Goal: Ask a question

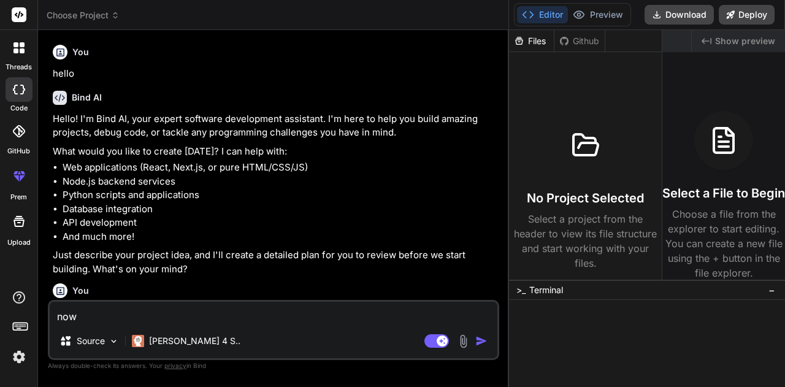
scroll to position [517, 0]
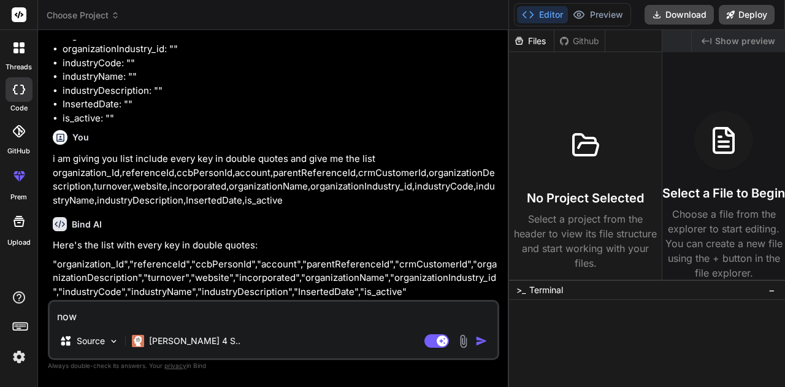
click at [134, 324] on textarea "now" at bounding box center [273, 313] width 447 height 22
type textarea "x"
paste textarea "[{"table": "Organizationeo", "mapping": {"response_requestdatamap_organizationi…"
type textarea "[{"table": "Organizationeo", "mapping": {"response_requestdatamap_organizationi…"
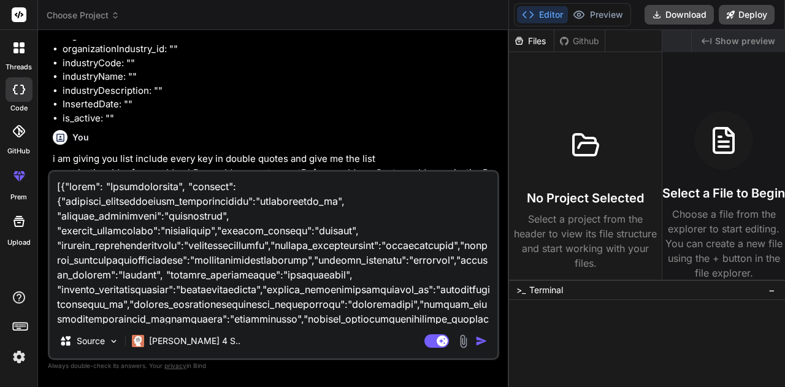
scroll to position [560, 0]
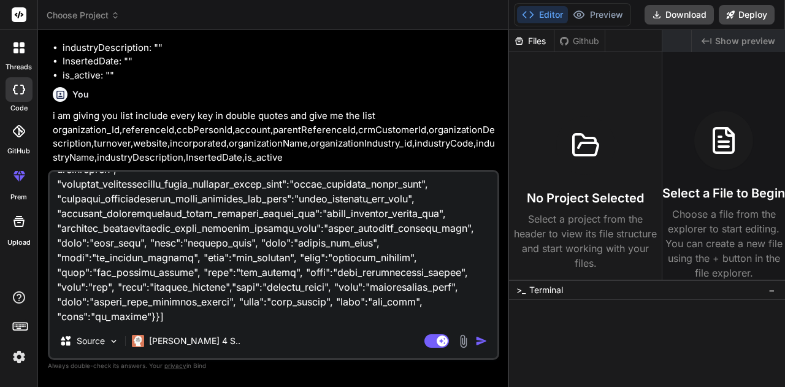
type textarea "x"
type textarea "[{"table": "Organizationeo", "mapping": {"response_requestdatamap_organizationi…"
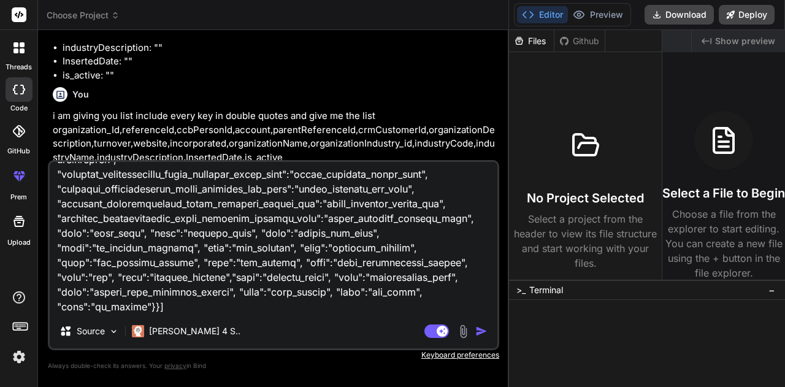
type textarea "x"
type textarea "[{"table": "Organizationeo", "mapping": {"response_requestdatamap_organizationi…"
type textarea "x"
click at [153, 314] on div "Source [PERSON_NAME] 4 S.. Agent Mode. When this toggle is activated, AI automa…" at bounding box center [273, 255] width 451 height 190
click at [153, 312] on textarea at bounding box center [273, 238] width 447 height 152
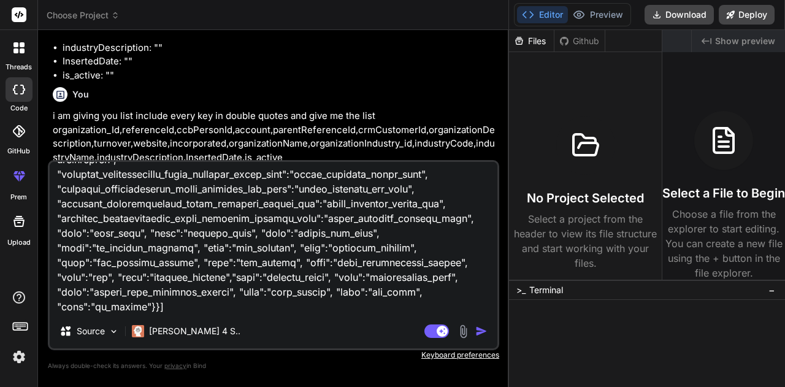
type textarea "[{"table": "Organizationeo", "mapping": {"response_requestdatamap_organizationi…"
type textarea "x"
click at [153, 312] on textarea at bounding box center [273, 238] width 447 height 152
click at [169, 311] on textarea at bounding box center [273, 238] width 447 height 152
drag, startPoint x: 169, startPoint y: 311, endPoint x: 154, endPoint y: 316, distance: 15.3
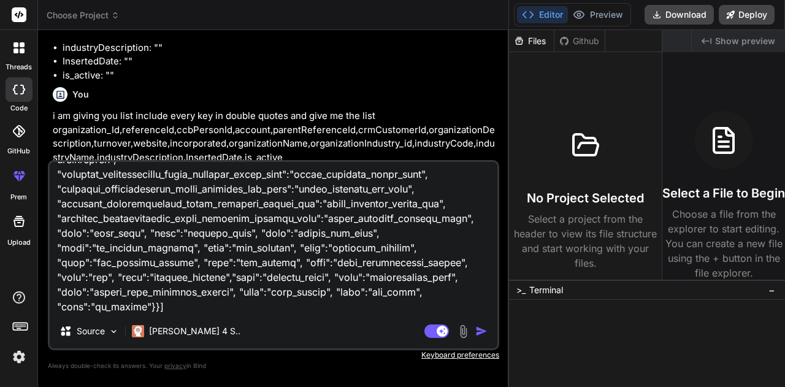
click at [154, 316] on div "Source [PERSON_NAME] 4 S.. Agent Mode. When this toggle is activated, AI automa…" at bounding box center [273, 255] width 451 height 190
click at [156, 314] on div "Source [PERSON_NAME] 4 S.. Agent Mode. When this toggle is activated, AI automa…" at bounding box center [273, 255] width 451 height 190
click at [157, 313] on textarea at bounding box center [273, 238] width 447 height 152
type textarea "[{"table": "Organizationeo", "mapping": {"response_requestdatamap_organizationi…"
type textarea "x"
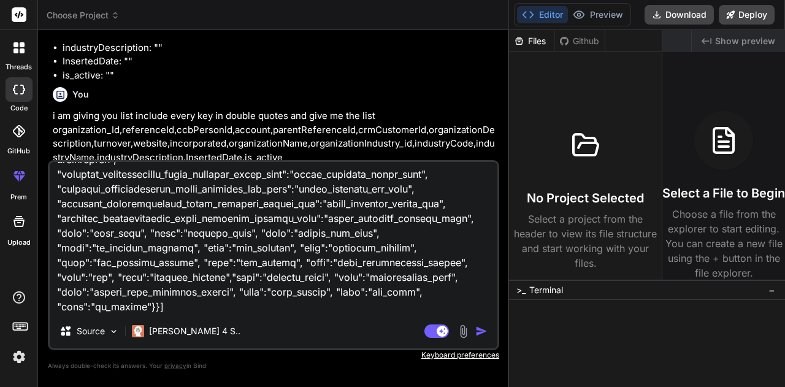
type textarea "[{"table": "Organizationeo", "mapping": {"response_requestdatamap_organizationi…"
type textarea "x"
type textarea "[{"table": "Organizationeo", "mapping": {"response_requestdatamap_organizationi…"
type textarea "x"
type textarea "[{"table": "Organizationeo", "mapping": {"response_requestdatamap_organizationi…"
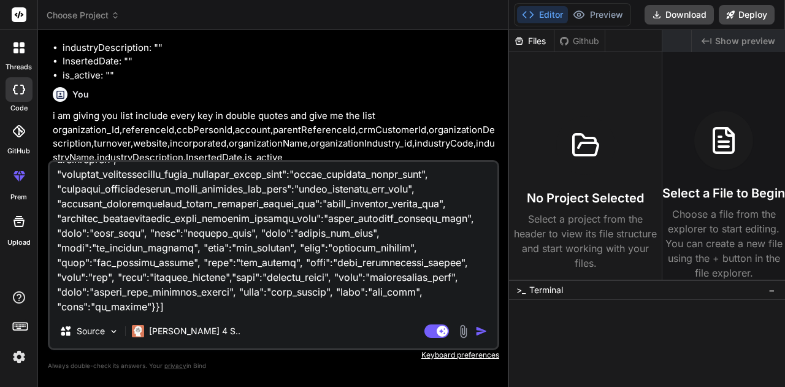
type textarea "x"
type textarea "[{"table": "Organizationeo", "mapping": {"response_requestdatamap_organizationi…"
type textarea "x"
type textarea "[{"table": "Organizationeo", "mapping": {"response_requestdatamap_organizationi…"
type textarea "x"
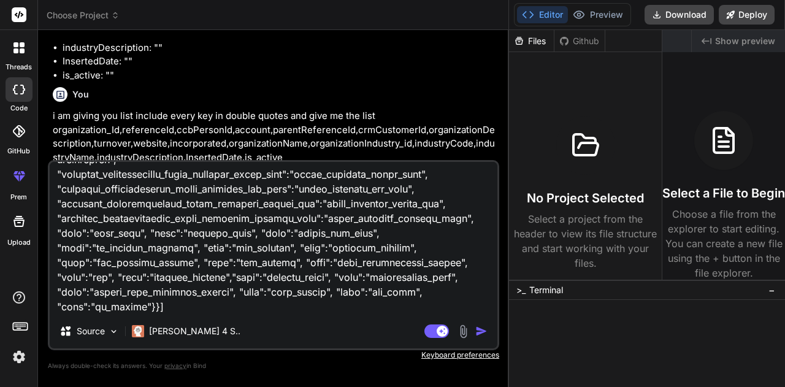
type textarea "[{"table": "Organizationeo", "mapping": {"response_requestdatamap_organizationi…"
type textarea "x"
type textarea "[{"table": "Organizationeo", "mapping": {"response_requestdatamap_organizationi…"
type textarea "x"
type textarea "[{"table": "Organizationeo", "mapping": {"response_requestdatamap_organizationi…"
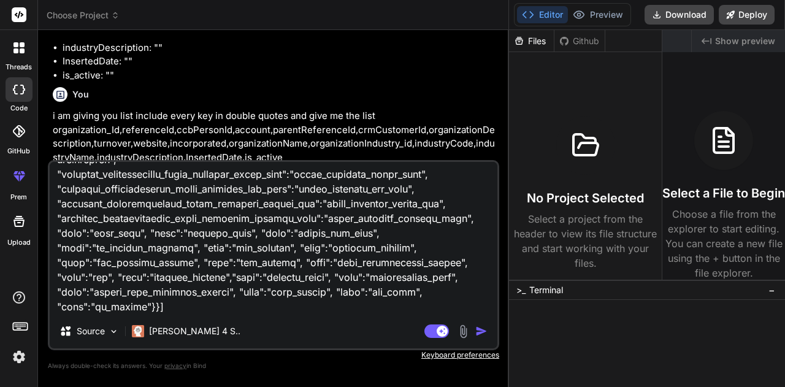
type textarea "x"
type textarea "[{"table": "Organizationeo", "mapping": {"response_requestdatamap_organizationi…"
type textarea "x"
type textarea "[{"table": "Organizationeo", "mapping": {"response_requestdatamap_organizationi…"
type textarea "x"
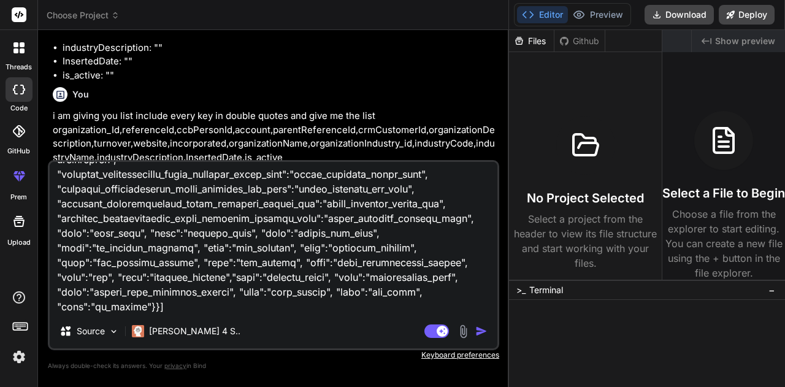
type textarea "[{"table": "Organizationeo", "mapping": {"response_requestdatamap_organizationi…"
type textarea "x"
type textarea "[{"table": "Organizationeo", "mapping": {"response_requestdatamap_organizationi…"
type textarea "x"
type textarea "[{"table": "Organizationeo", "mapping": {"response_requestdatamap_organizationi…"
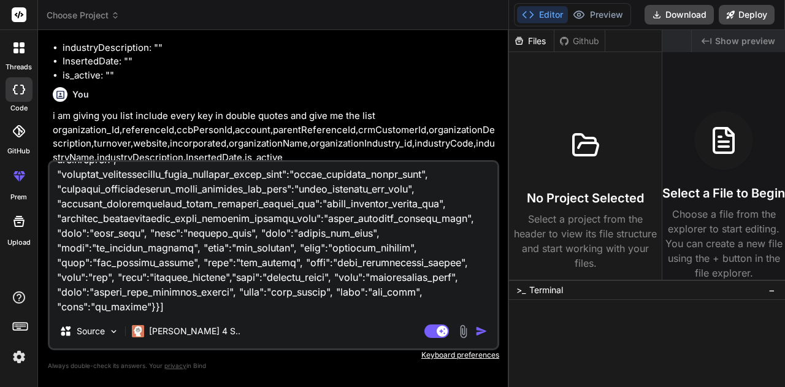
type textarea "x"
type textarea "[{"table": "Organizationeo", "mapping": {"response_requestdatamap_organizationi…"
type textarea "x"
type textarea "[{"table": "Organizationeo", "mapping": {"response_requestdatamap_organizationi…"
type textarea "x"
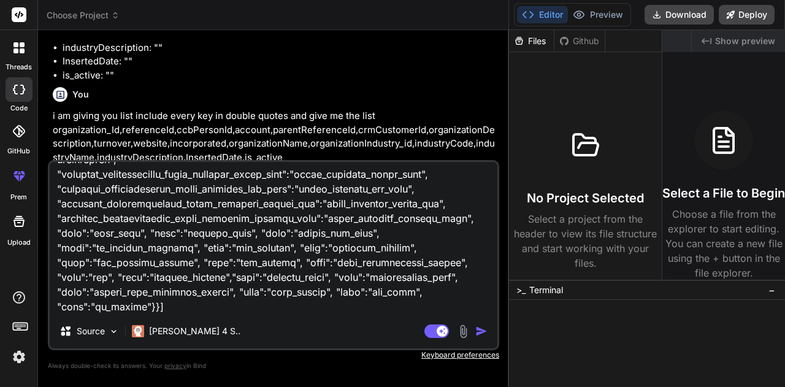
type textarea "[{"table": "Organizationeo", "mapping": {"response_requestdatamap_organizationi…"
type textarea "x"
paste textarea "python3 kafkaverticaops.py Traceback (most recent call last): File "/app/server…"
type textarea "[{"table": "Organizationeo", "mapping": {"response_requestdatamap_organizationi…"
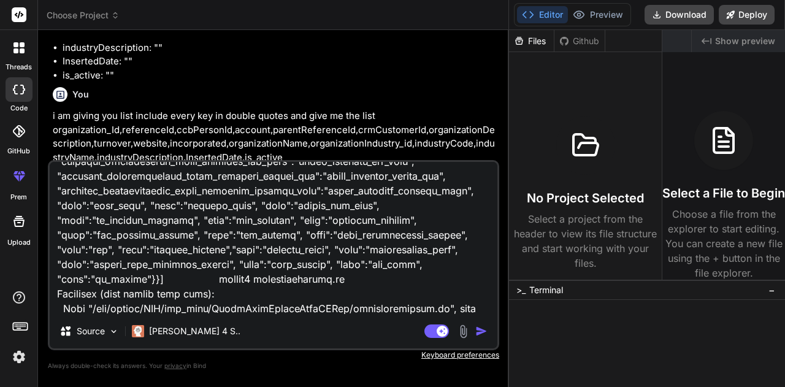
scroll to position [2281, 0]
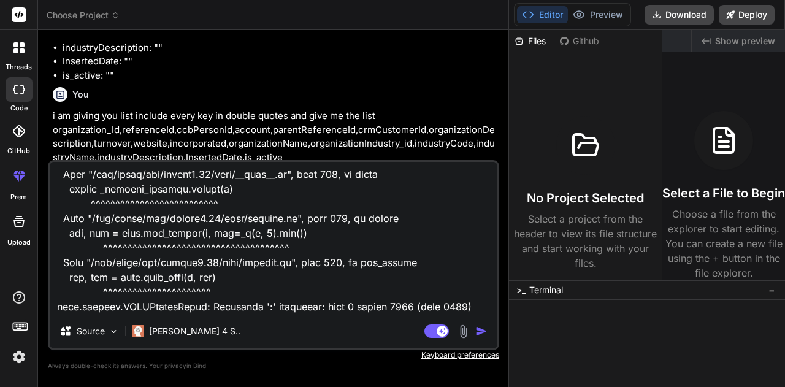
type textarea "x"
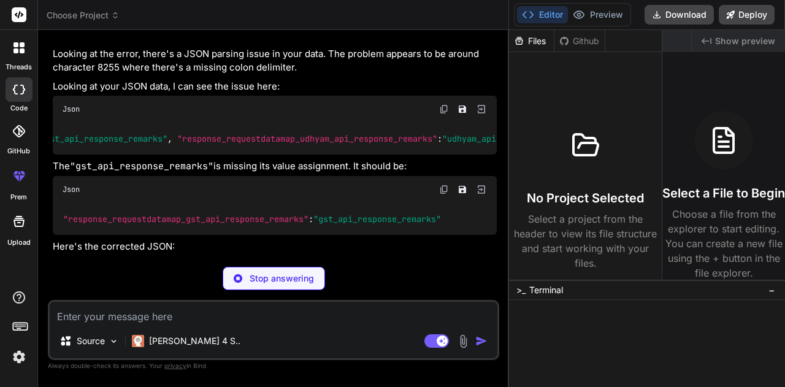
scroll to position [0, 0]
type textarea "x"
click at [127, 133] on span ""gst_api_response_remarks"" at bounding box center [126, 138] width 127 height 11
copy span "gst_api_response_remarks"
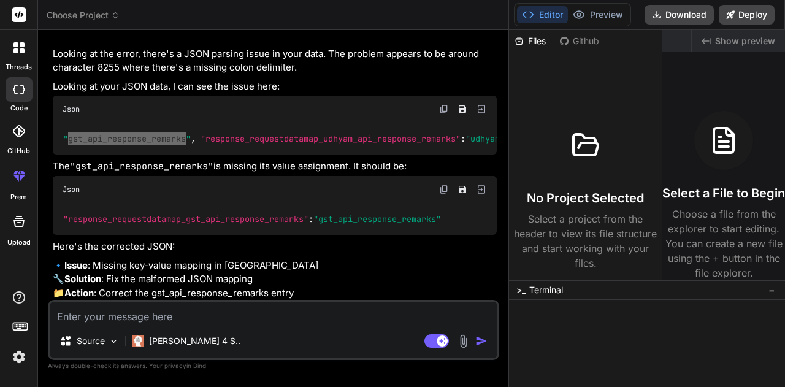
type textarea "x"
